Goal: Task Accomplishment & Management: Use online tool/utility

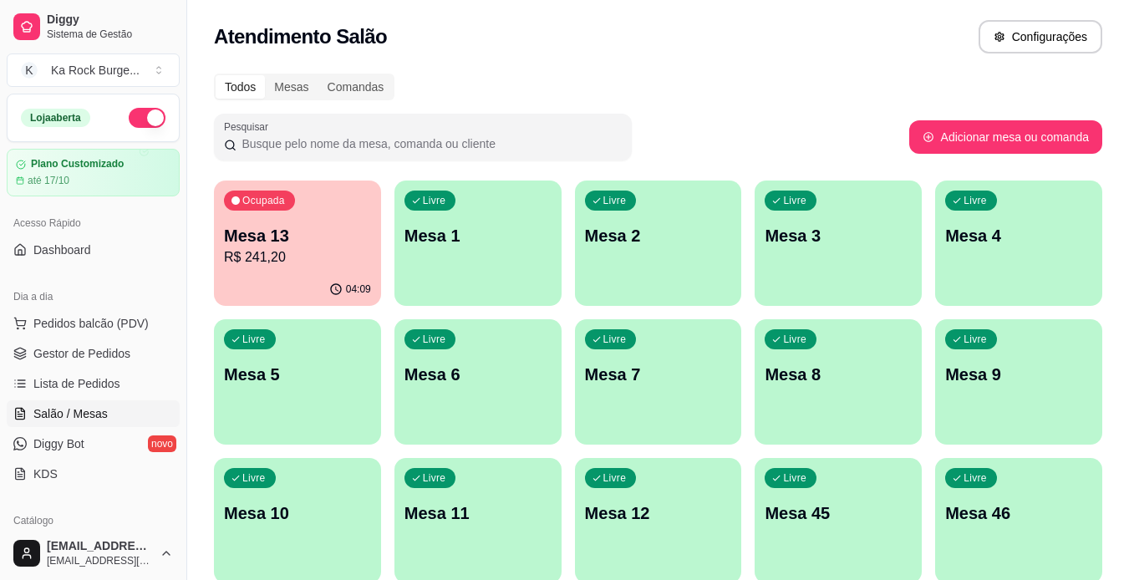
scroll to position [173, 0]
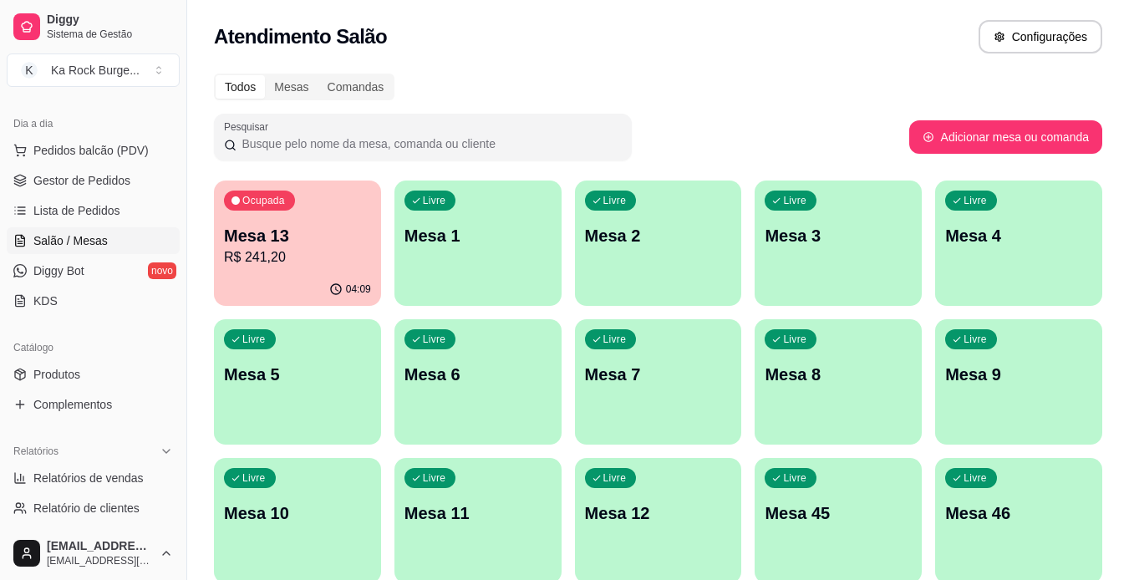
click at [552, 79] on div "Todos Mesas Comandas" at bounding box center [658, 87] width 888 height 27
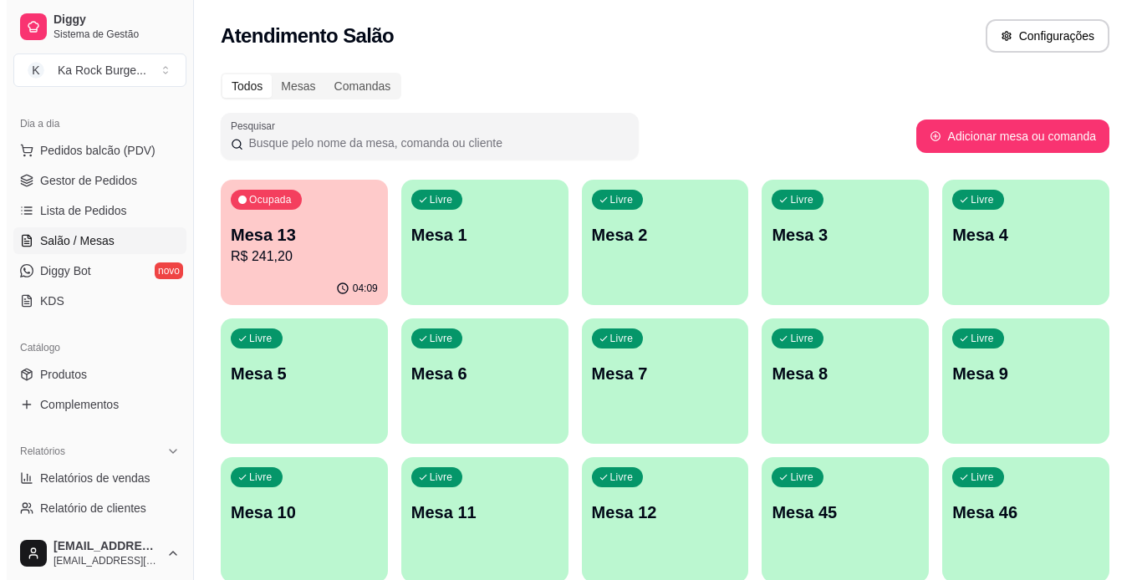
scroll to position [0, 0]
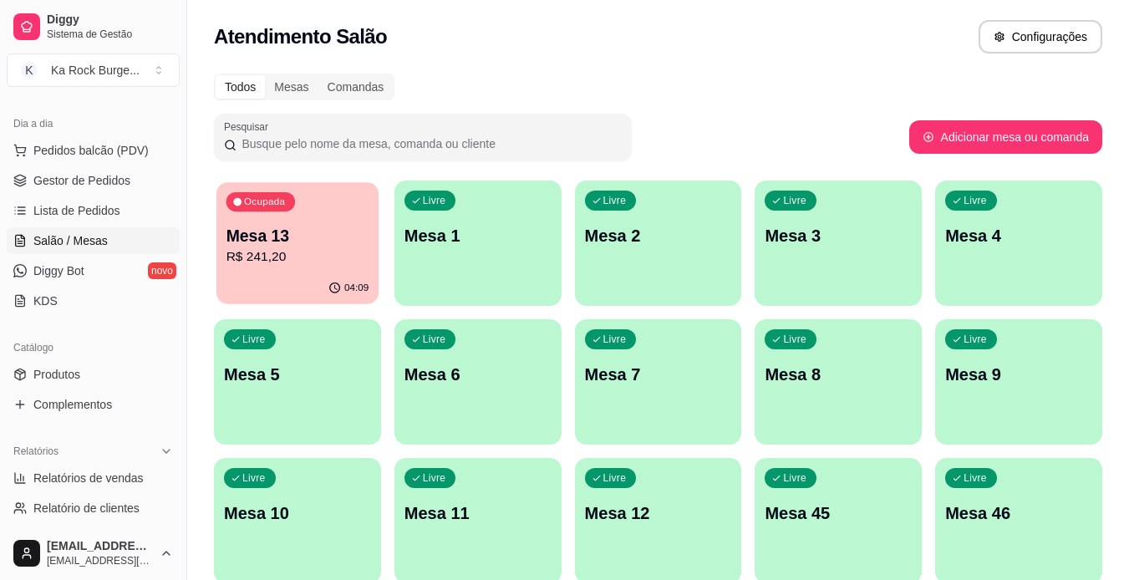
click at [318, 242] on p "Mesa 13" at bounding box center [297, 236] width 143 height 23
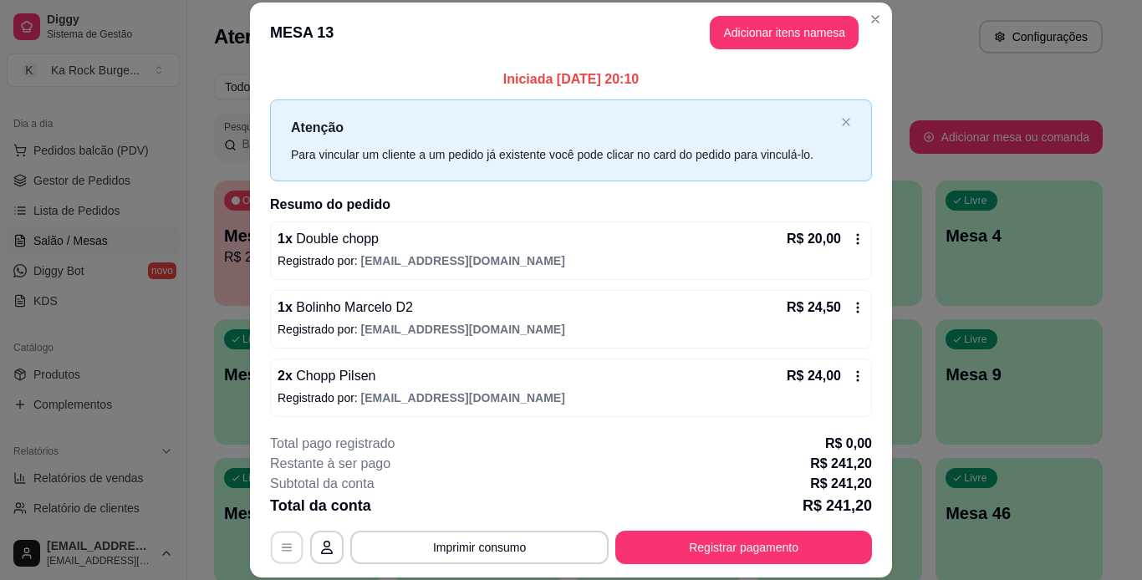
click at [280, 552] on icon "button" at bounding box center [286, 547] width 13 height 13
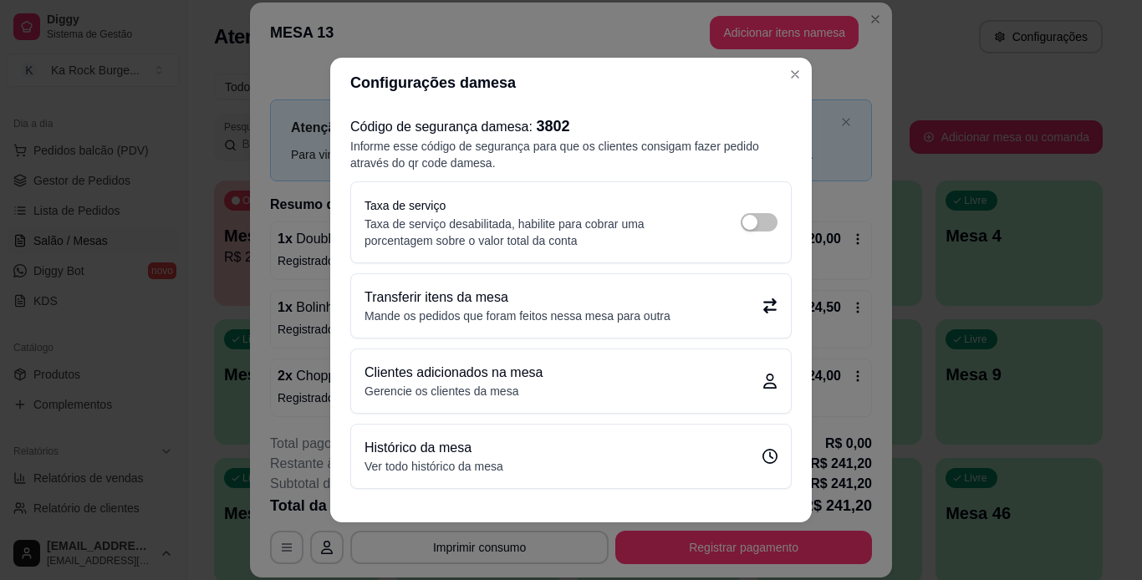
click at [682, 317] on div "Transferir itens da mesa Mande os pedidos que foram feitos nessa mesa para outra" at bounding box center [570, 305] width 413 height 37
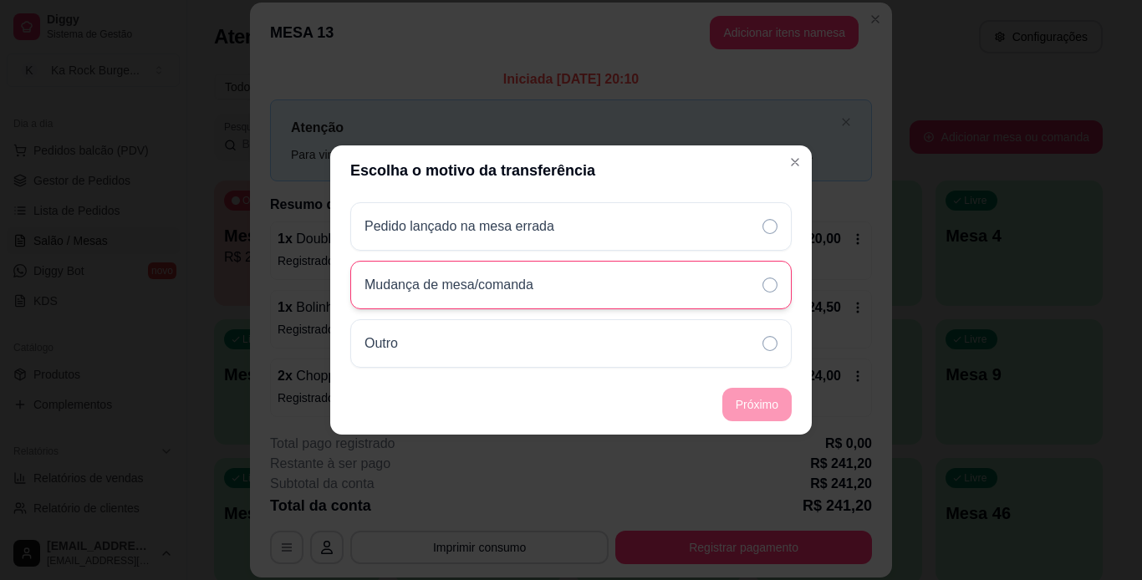
click at [754, 276] on div "Mudança de mesa/comanda" at bounding box center [570, 285] width 441 height 48
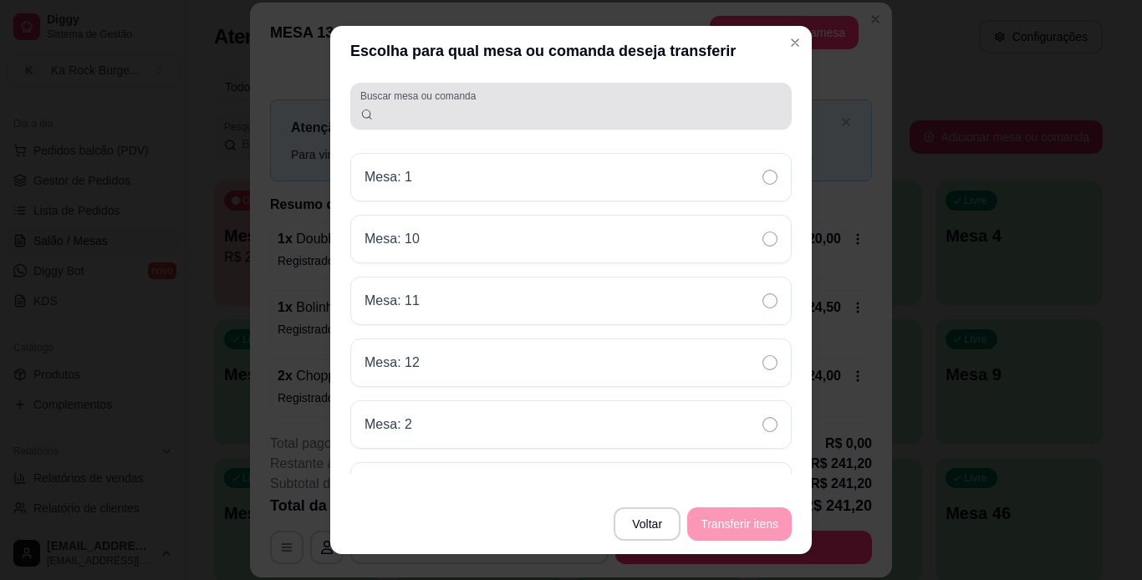
click at [650, 102] on div at bounding box center [570, 105] width 421 height 33
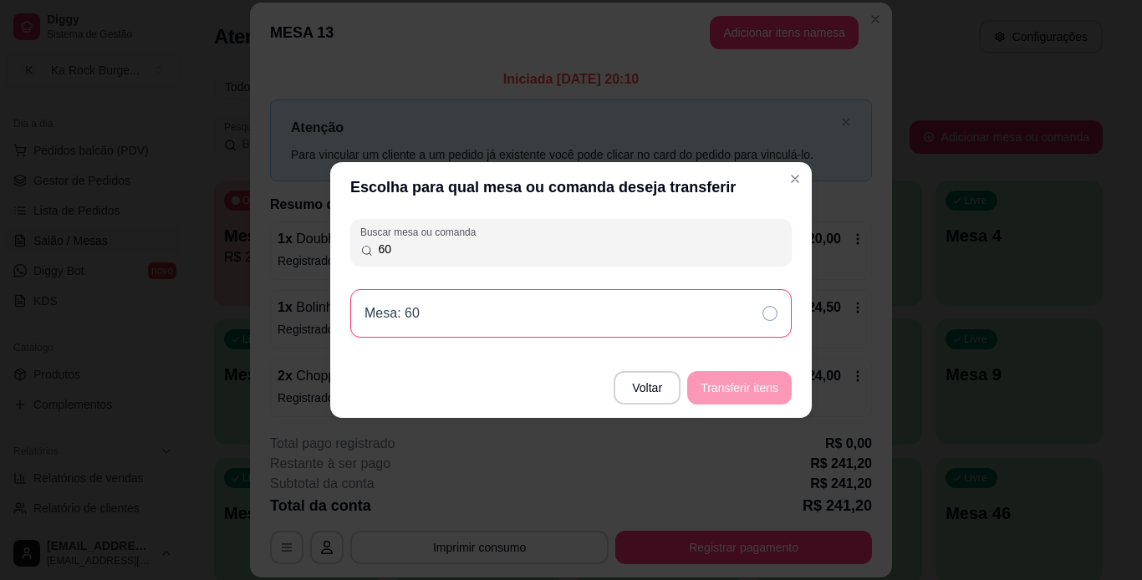
type input "60"
click at [705, 325] on div "Mesa: 60" at bounding box center [570, 313] width 441 height 48
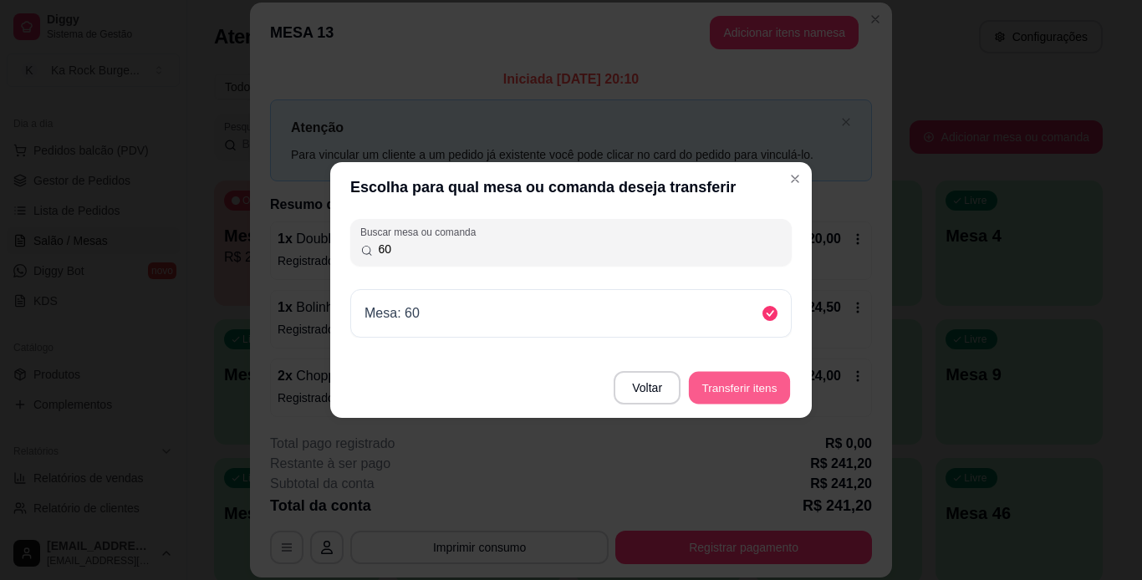
click at [765, 403] on button "Transferir itens" at bounding box center [739, 388] width 101 height 33
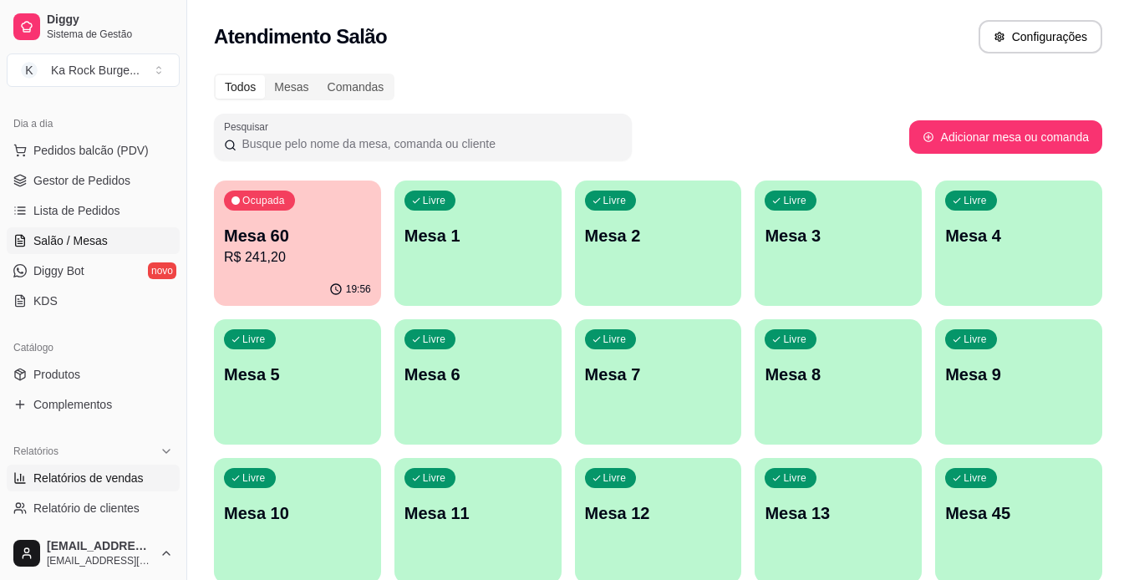
click at [106, 473] on span "Relatórios de vendas" at bounding box center [88, 478] width 110 height 17
select select "ALL"
select select "0"
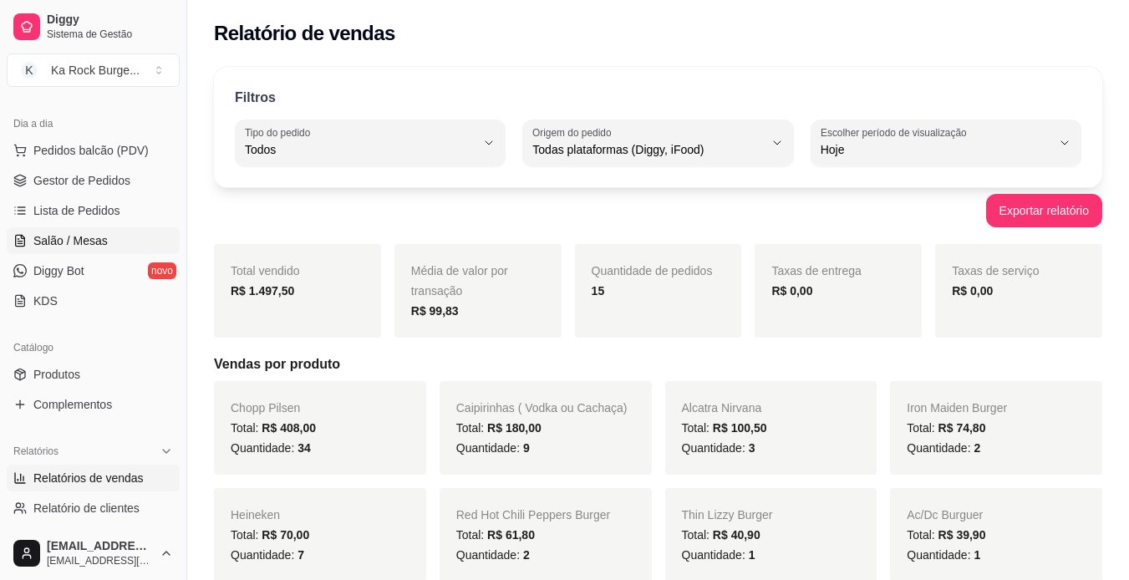
click at [121, 235] on link "Salão / Mesas" at bounding box center [93, 240] width 173 height 27
